Goal: Transaction & Acquisition: Subscribe to service/newsletter

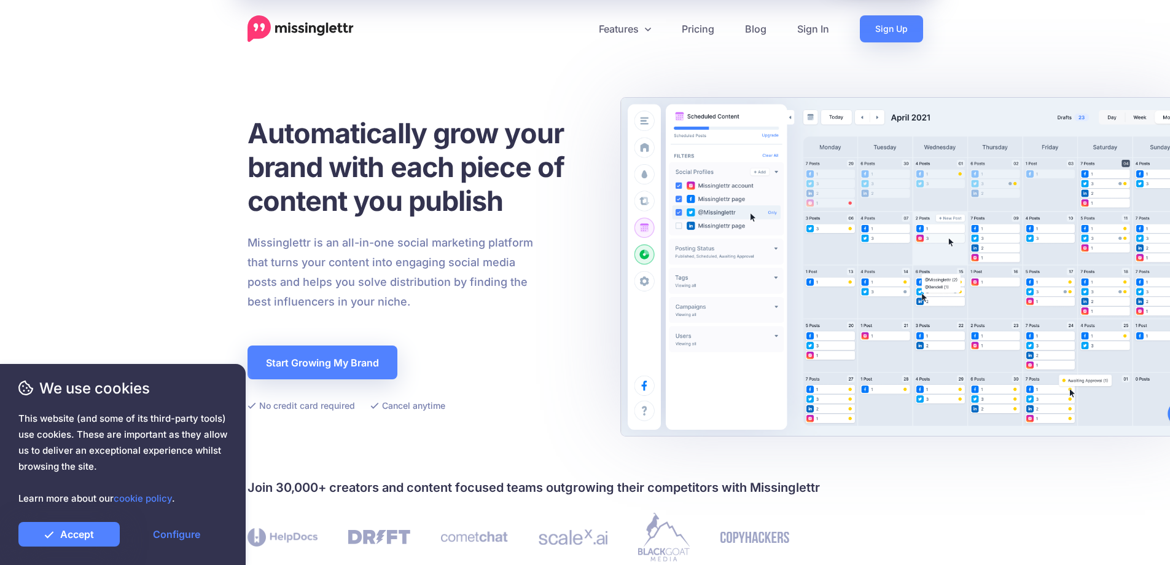
click at [700, 28] on link "Pricing" at bounding box center [698, 28] width 63 height 27
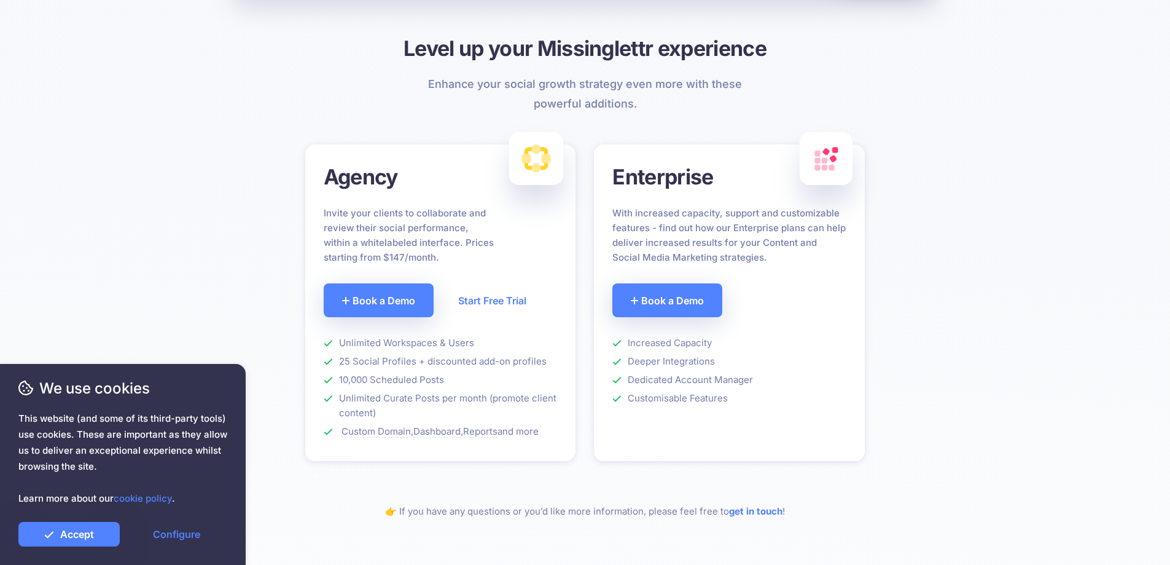
scroll to position [799, 0]
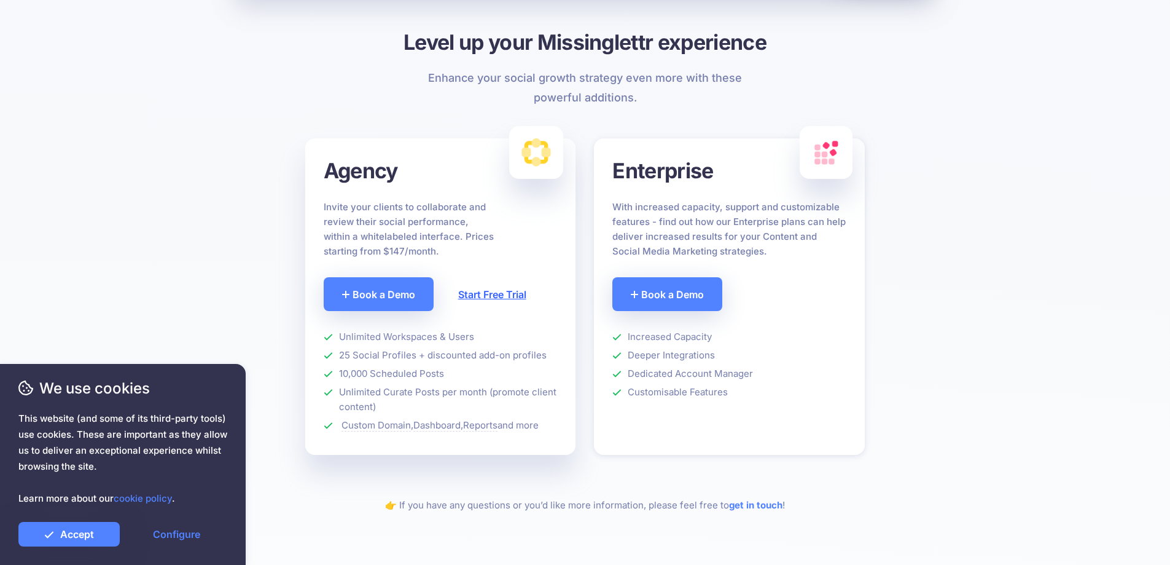
click at [471, 301] on link "Start Free Trial" at bounding box center [492, 294] width 105 height 34
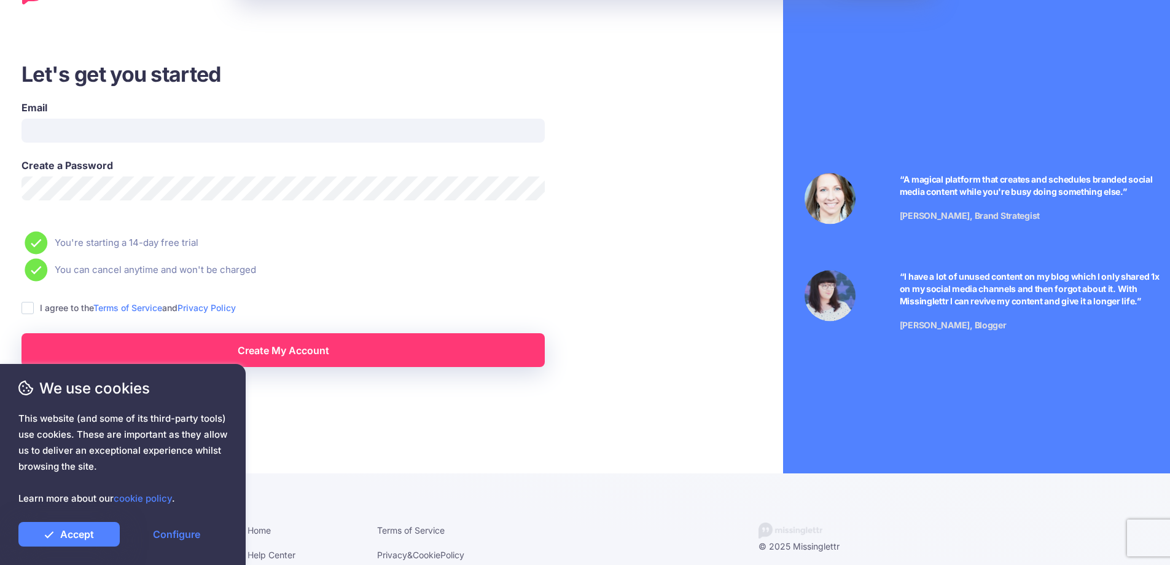
scroll to position [57, 0]
